Goal: Task Accomplishment & Management: Manage account settings

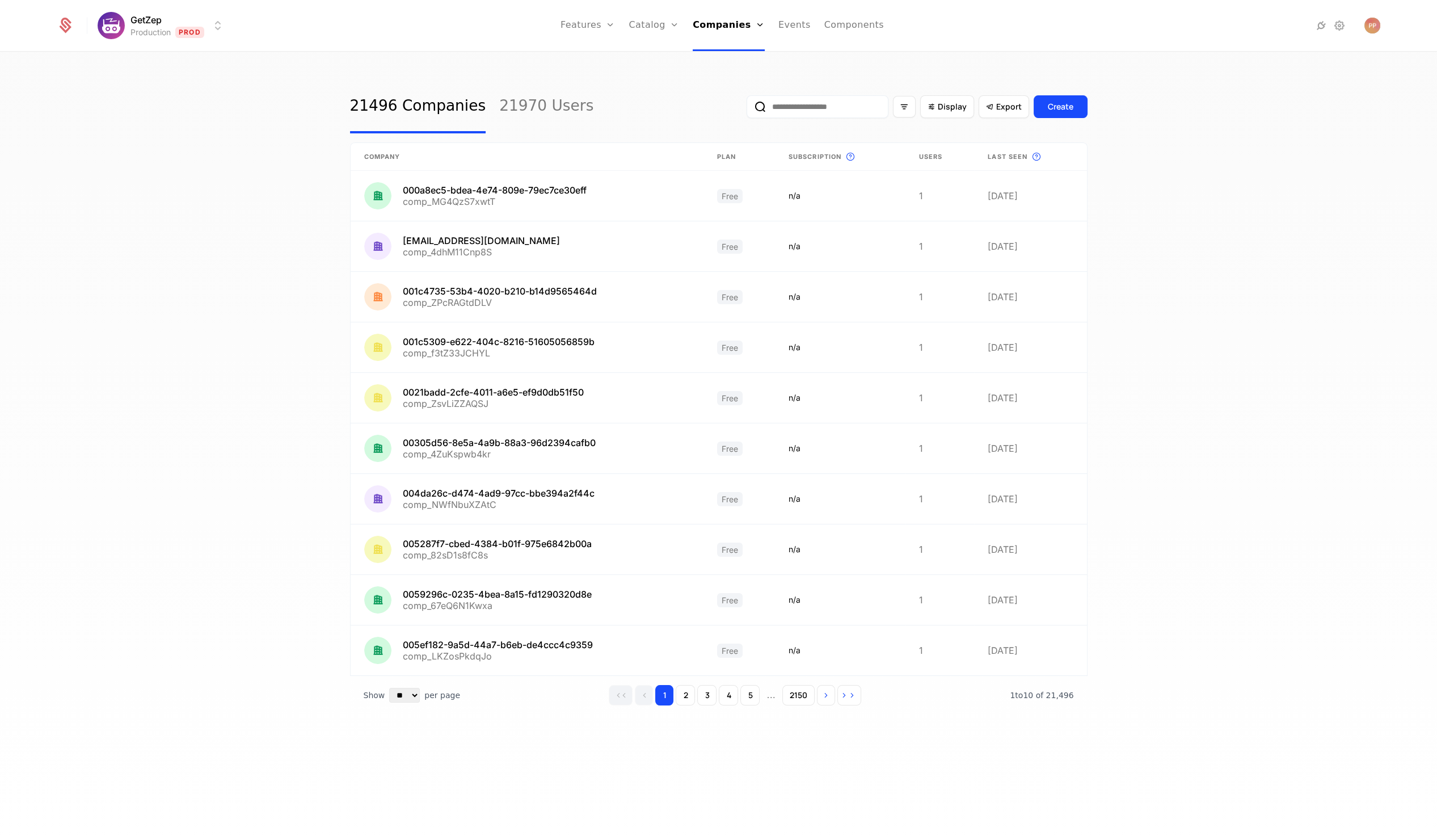
click at [156, 29] on html "GetZep Production Prod Features Features Flags Catalog Plans Add Ons Credits Co…" at bounding box center [718, 420] width 1437 height 840
click at [151, 80] on div "Development" at bounding box center [141, 81] width 61 height 9
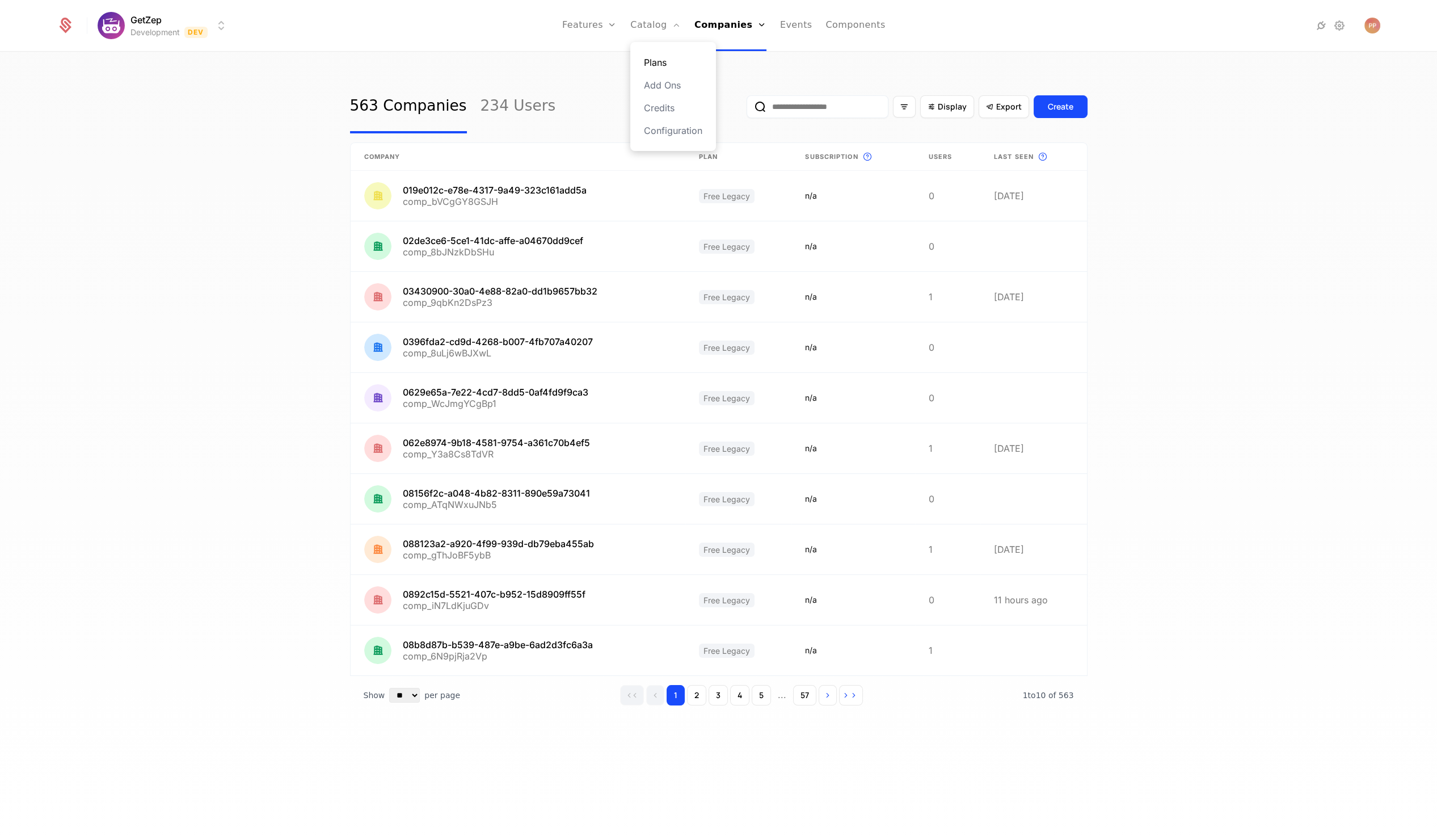
click at [655, 61] on link "Plans" at bounding box center [673, 62] width 58 height 13
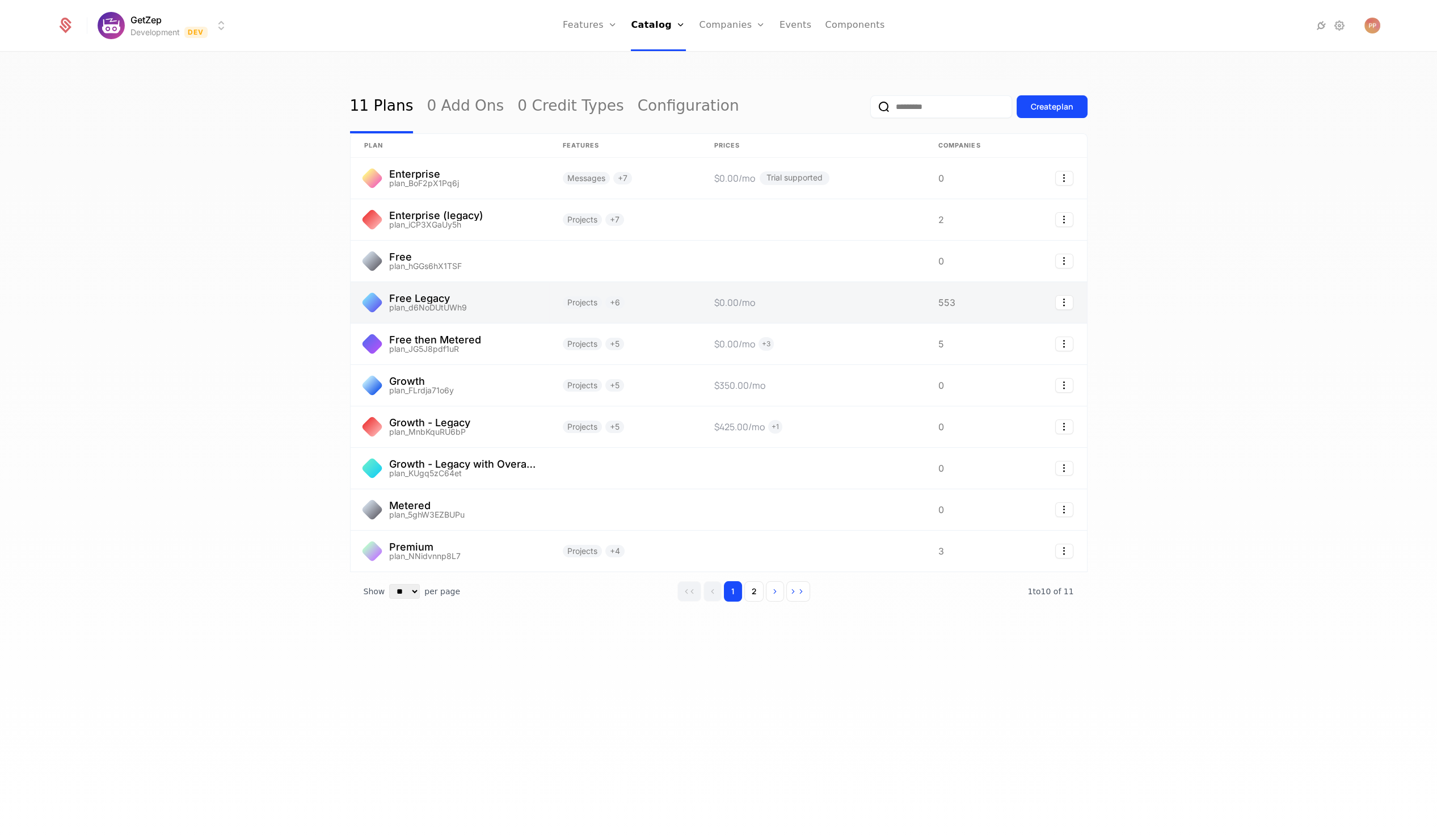
click at [488, 288] on link at bounding box center [450, 303] width 198 height 41
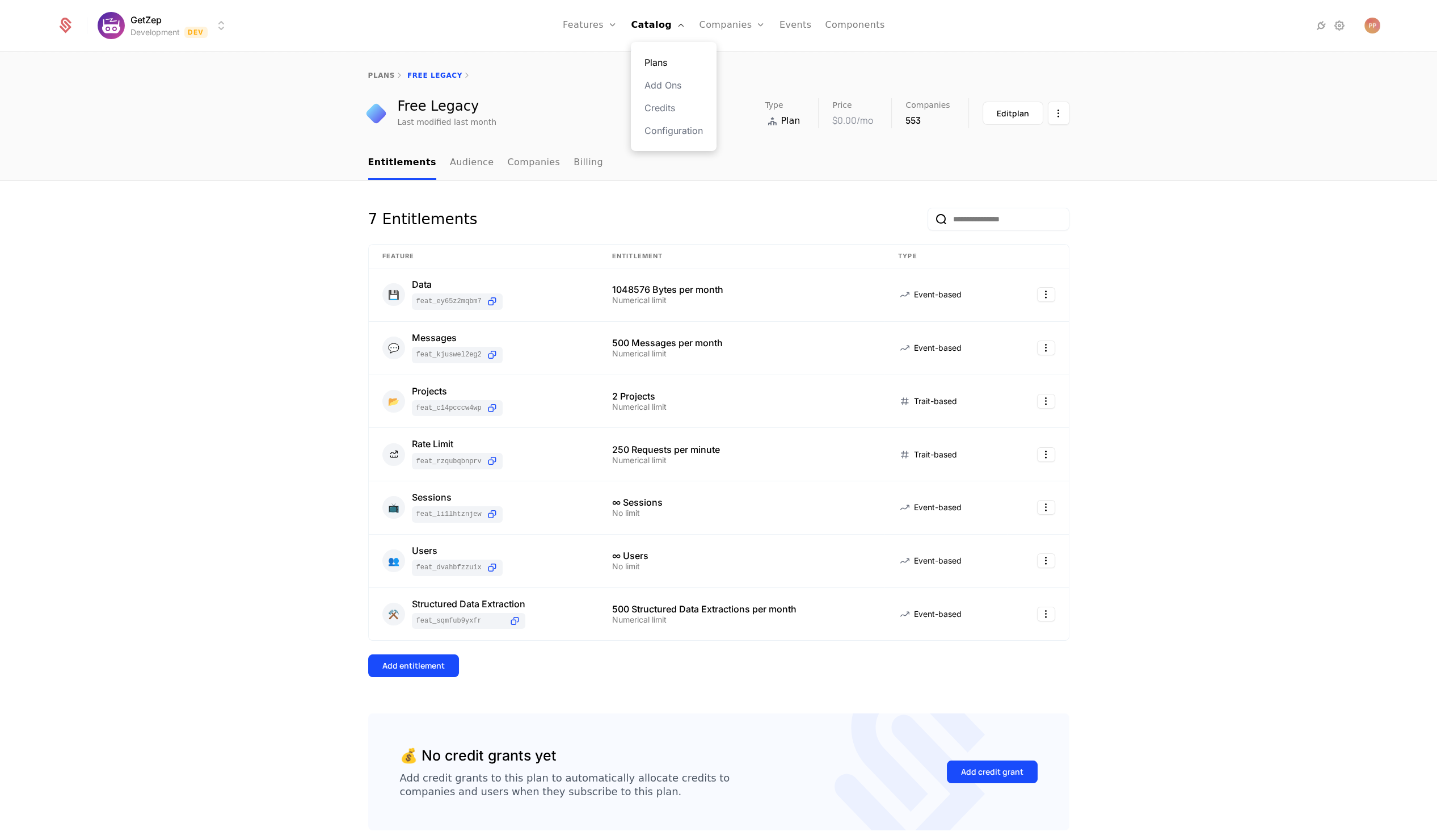
click at [664, 66] on link "Plans" at bounding box center [673, 62] width 58 height 13
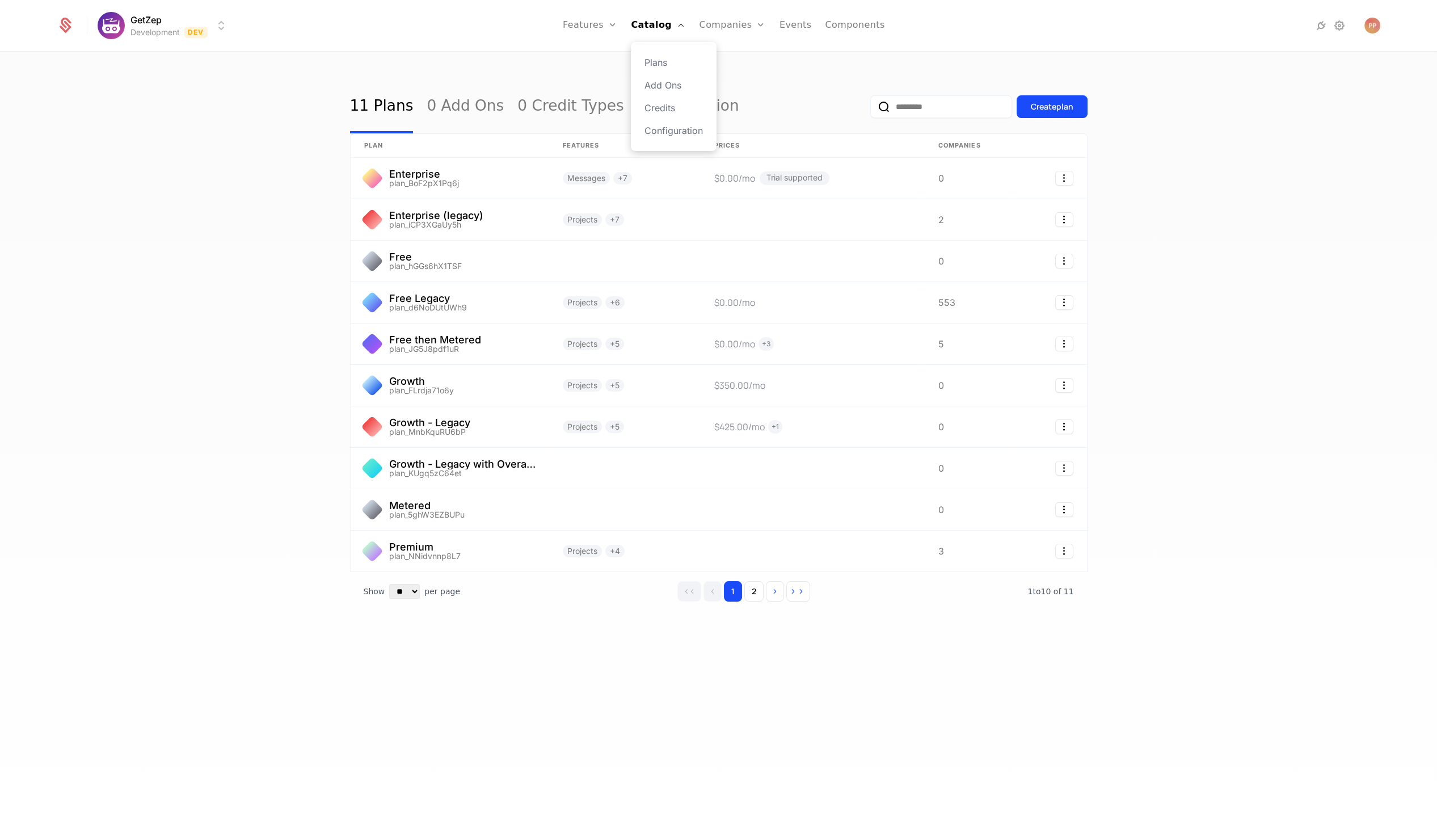
click at [660, 121] on div "Plans Add Ons Credits Configuration" at bounding box center [674, 96] width 85 height 109
click at [658, 128] on link "Configuration" at bounding box center [673, 130] width 58 height 13
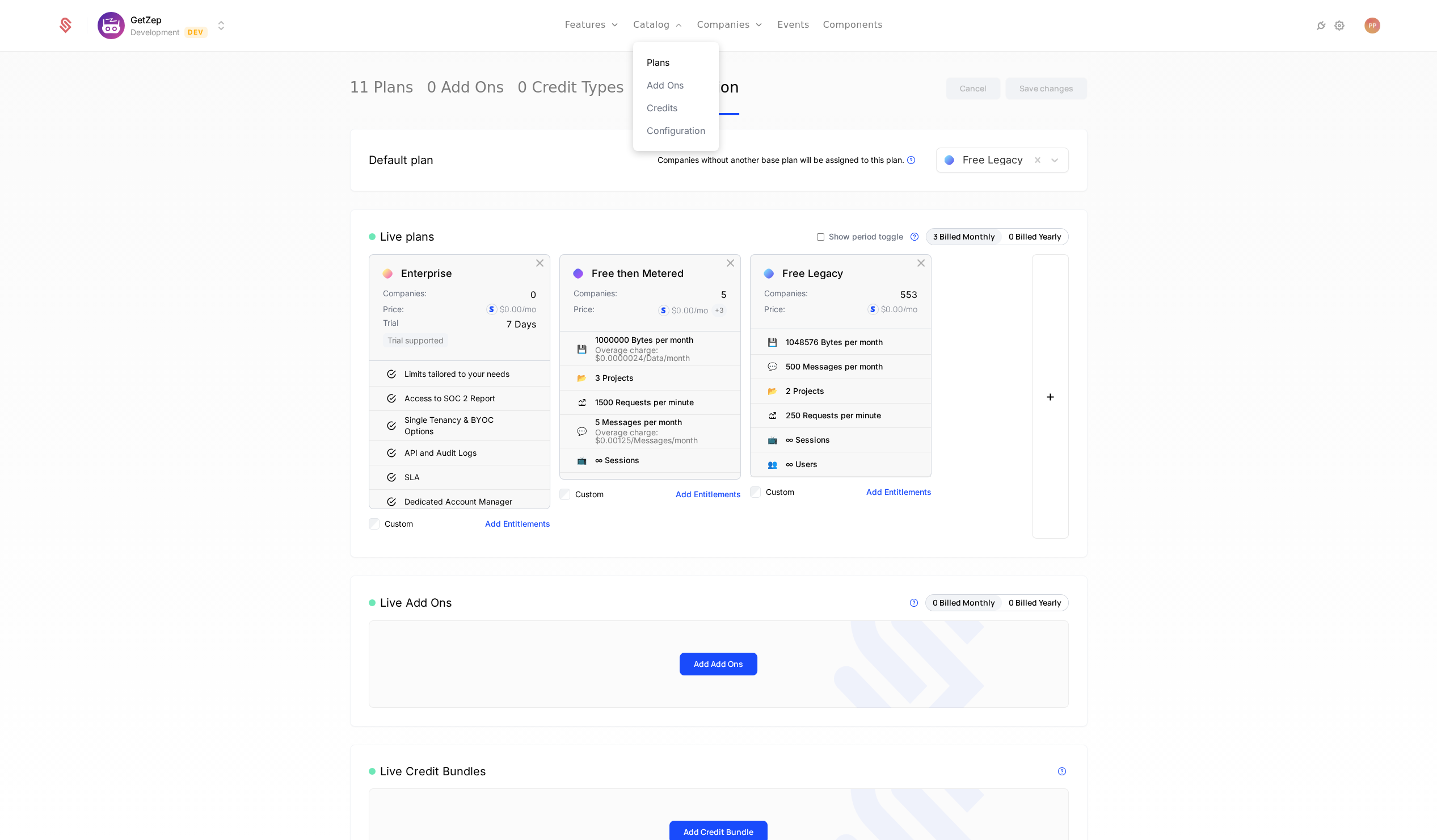
click at [658, 60] on link "Plans" at bounding box center [675, 62] width 58 height 13
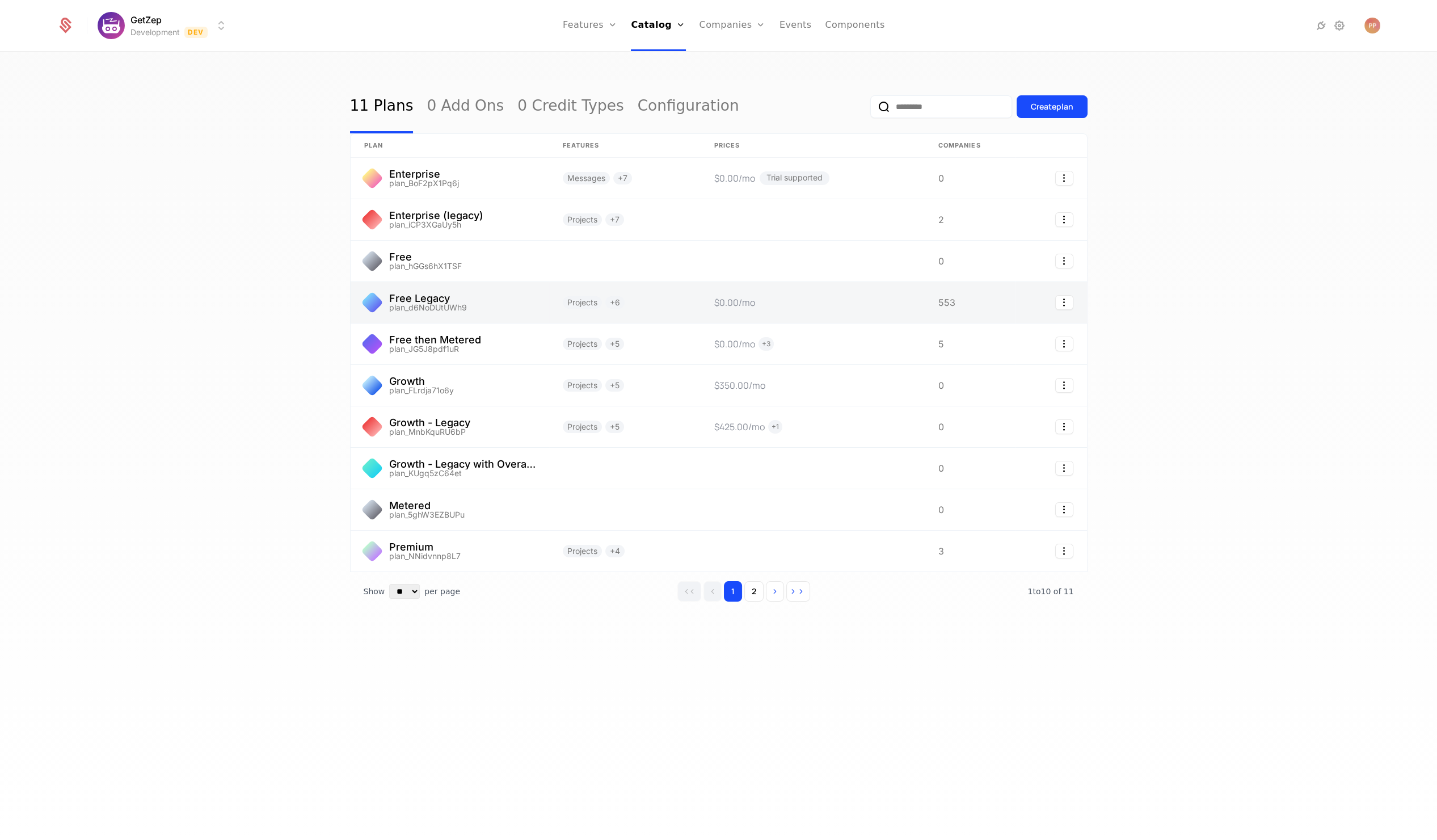
click at [461, 303] on link at bounding box center [450, 303] width 198 height 41
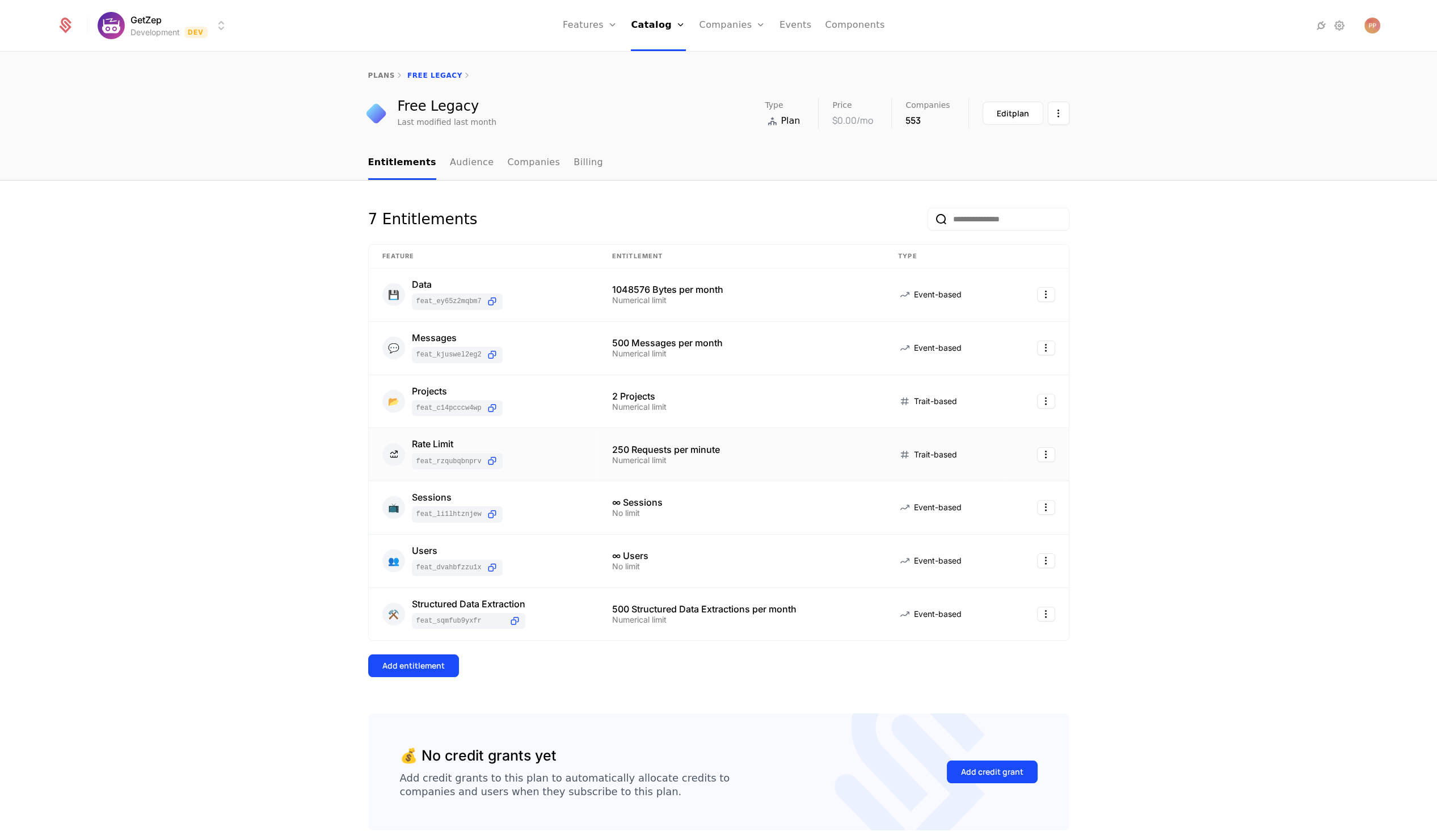
click at [672, 456] on div "Numerical limit" at bounding box center [741, 460] width 259 height 8
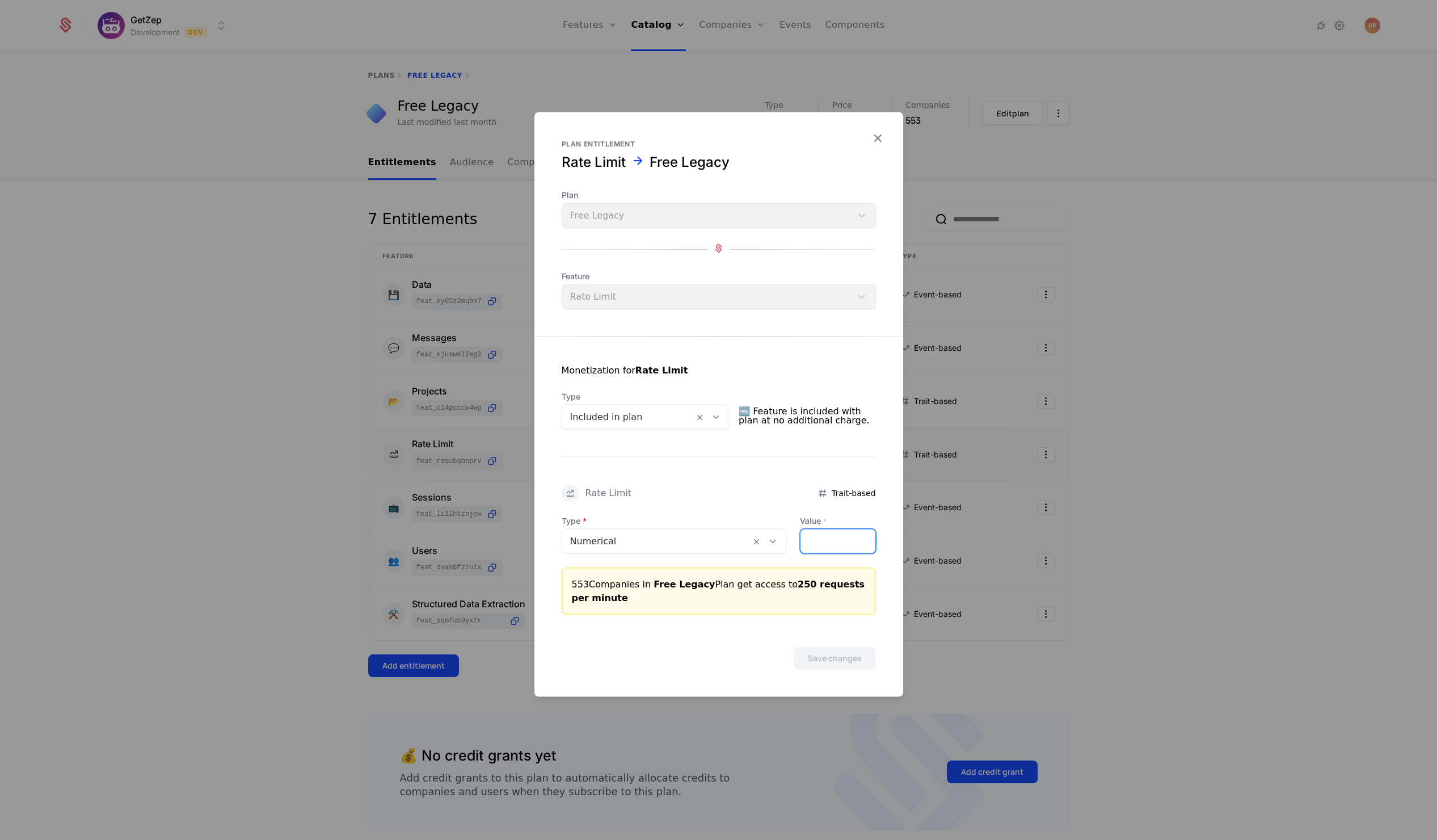
click at [825, 536] on input "***" at bounding box center [838, 542] width 74 height 24
type input "****"
click at [837, 652] on button "Save changes" at bounding box center [834, 658] width 82 height 22
